Goal: Task Accomplishment & Management: Complete application form

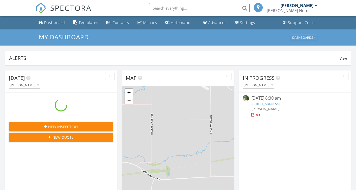
scroll to position [466, 363]
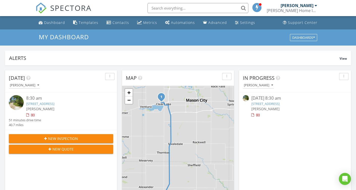
click at [57, 136] on span "New Inspection" at bounding box center [63, 138] width 30 height 5
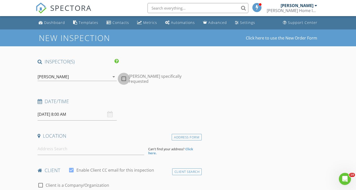
click at [124, 76] on div at bounding box center [123, 79] width 9 height 9
checkbox input "true"
click at [68, 114] on input "08/28/2025 8:00 AM" at bounding box center [77, 114] width 79 height 12
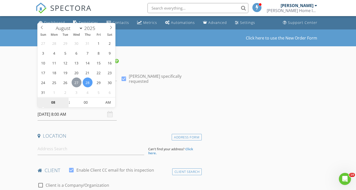
type input "08/27/2025 8:00 AM"
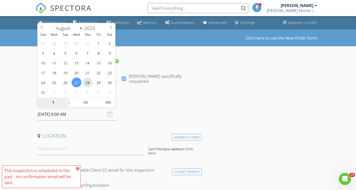
type input "12"
type input "[DATE] 12:00 PM"
click at [146, 104] on div "Date/Time" at bounding box center [119, 103] width 166 height 10
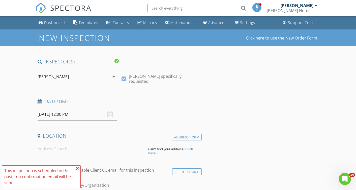
click at [77, 168] on icon at bounding box center [78, 169] width 4 height 4
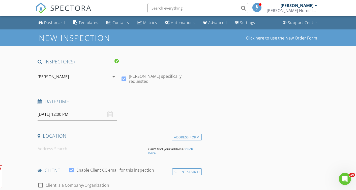
click at [75, 151] on input at bounding box center [91, 149] width 107 height 12
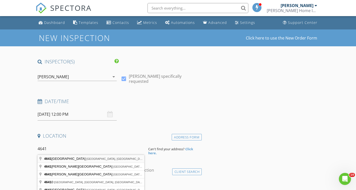
type input "4641 North Shore Drive, Clear Lake, IA, USA"
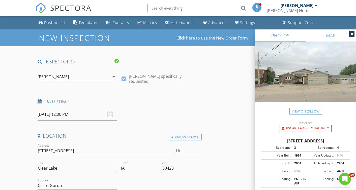
click at [351, 35] on icon at bounding box center [351, 33] width 2 height 3
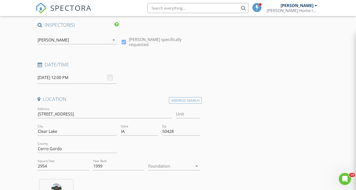
scroll to position [107, 0]
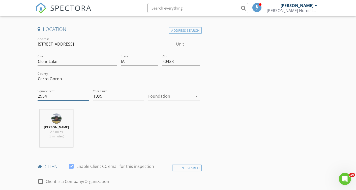
click at [59, 96] on input "2954" at bounding box center [63, 96] width 51 height 8
type input "2963"
click at [160, 95] on div at bounding box center [170, 96] width 44 height 8
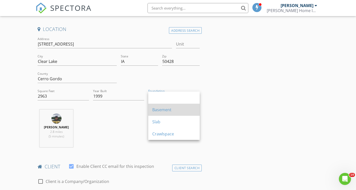
click at [158, 108] on div "Basement" at bounding box center [173, 110] width 43 height 6
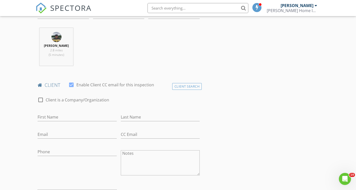
scroll to position [191, 0]
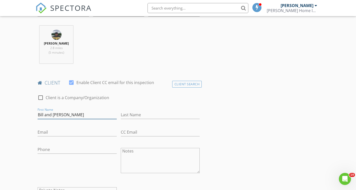
type input "Bill and [PERSON_NAME]"
type input "[PERSON_NAME]"
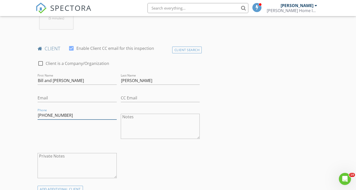
scroll to position [298, 0]
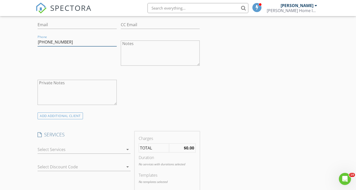
type input "641-903-2996"
click at [98, 149] on div at bounding box center [81, 150] width 86 height 8
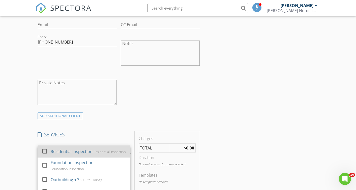
click at [58, 151] on div "Residential Inspection" at bounding box center [72, 152] width 42 height 6
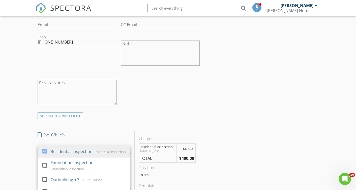
click at [243, 139] on div "INSPECTOR(S) check_box Brian Sutter PRIMARY check_box_outline_blank Ryan Burt B…" at bounding box center [178, 174] width 285 height 829
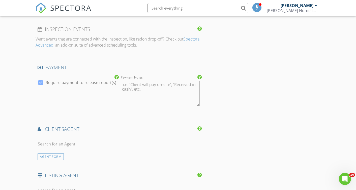
scroll to position [519, 0]
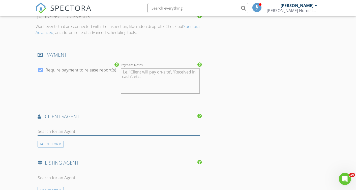
click at [98, 130] on input "text" at bounding box center [119, 131] width 162 height 8
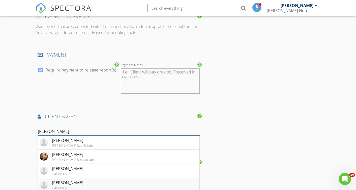
type input "Jen"
click at [61, 181] on div "Jennifer Heller" at bounding box center [67, 183] width 31 height 6
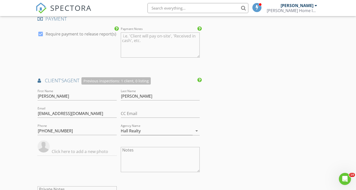
scroll to position [646, 0]
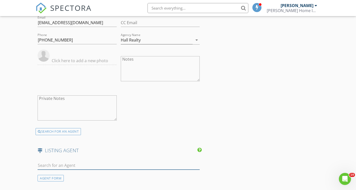
click at [66, 164] on input "text" at bounding box center [119, 165] width 162 height 8
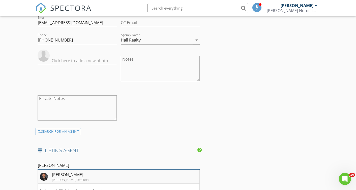
type input "Cody"
click at [62, 174] on div "Cody Schoneman" at bounding box center [70, 175] width 37 height 6
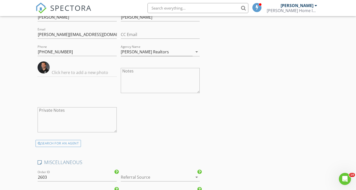
scroll to position [851, 0]
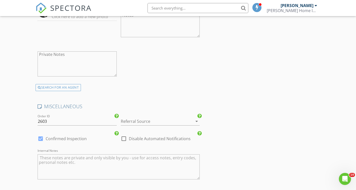
click at [149, 117] on div at bounding box center [153, 121] width 65 height 8
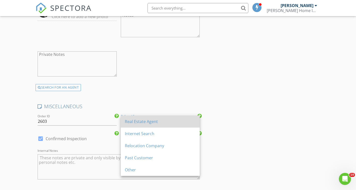
click at [149, 119] on div "Real Estate Agent" at bounding box center [160, 122] width 71 height 6
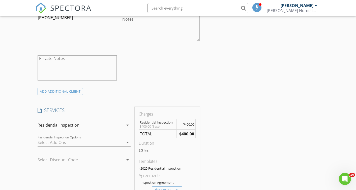
scroll to position [191, 0]
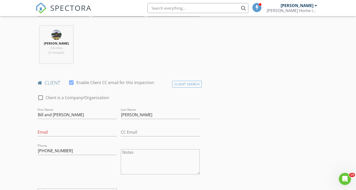
click at [69, 132] on input "Email" at bounding box center [77, 132] width 79 height 8
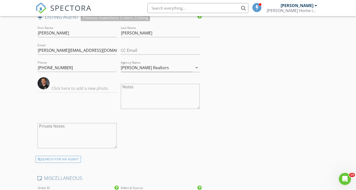
scroll to position [937, 0]
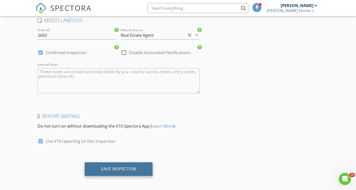
type input "[EMAIL_ADDRESS][DOMAIN_NAME]"
click at [135, 166] on div "Save Inspection" at bounding box center [119, 168] width 36 height 5
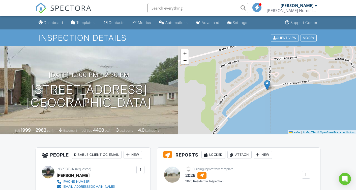
click at [101, 113] on div "08/27/2025 12:00 pm - 2:30 pm 4641 N Shore Dr Clear Lake, IA 50428 Built 1999 2…" at bounding box center [89, 90] width 178 height 88
click at [111, 130] on span "sq.ft." at bounding box center [108, 131] width 6 height 4
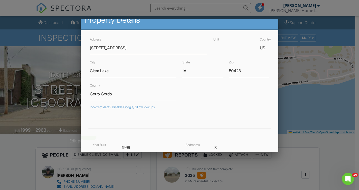
scroll to position [118, 0]
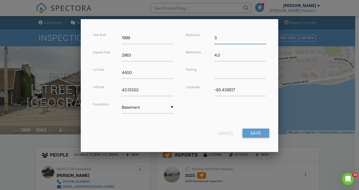
drag, startPoint x: 222, startPoint y: 39, endPoint x: 200, endPoint y: 39, distance: 22.4
click at [200, 39] on div "Bedrooms 3" at bounding box center [226, 38] width 87 height 12
type input "2"
drag, startPoint x: 220, startPoint y: 55, endPoint x: 209, endPoint y: 56, distance: 11.4
click at [209, 56] on div "Bathrooms 4.0" at bounding box center [226, 55] width 87 height 12
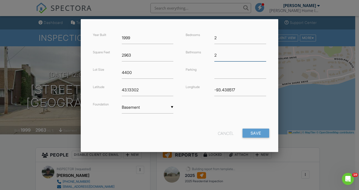
type input "2"
click at [227, 73] on input "text" at bounding box center [241, 72] width 52 height 12
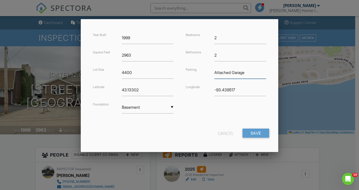
type input "Attached Garage"
click at [134, 72] on input "4400" at bounding box center [148, 72] width 52 height 12
type input "4356"
click at [258, 134] on input "Save" at bounding box center [256, 133] width 27 height 9
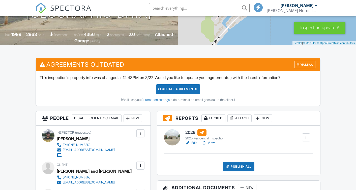
click at [171, 91] on div "Update Agreements" at bounding box center [178, 89] width 44 height 10
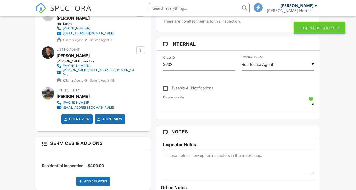
scroll to position [413, 0]
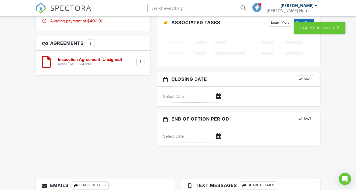
click at [142, 64] on div at bounding box center [140, 61] width 5 height 5
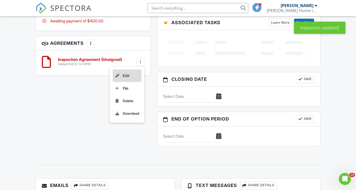
click at [128, 81] on li "Edit" at bounding box center [127, 76] width 29 height 13
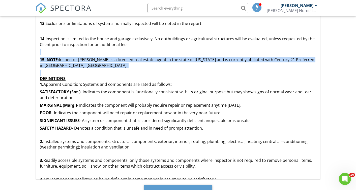
drag, startPoint x: 54, startPoint y: 63, endPoint x: 45, endPoint y: 45, distance: 20.5
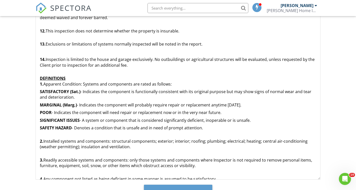
scroll to position [113, 0]
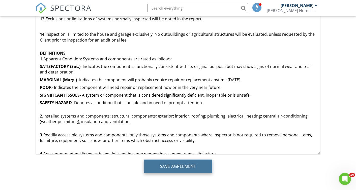
click at [167, 166] on input "Save Agreement" at bounding box center [178, 167] width 68 height 14
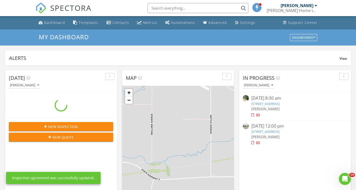
scroll to position [466, 363]
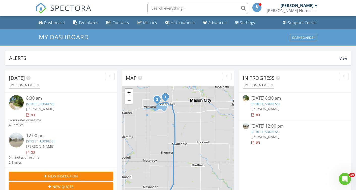
click at [279, 131] on link "[STREET_ADDRESS]" at bounding box center [265, 131] width 28 height 5
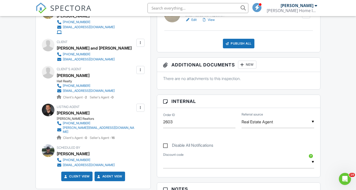
scroll to position [72, 0]
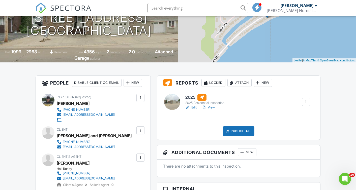
click at [191, 96] on h6 "2025" at bounding box center [204, 97] width 39 height 7
